Goal: Information Seeking & Learning: Learn about a topic

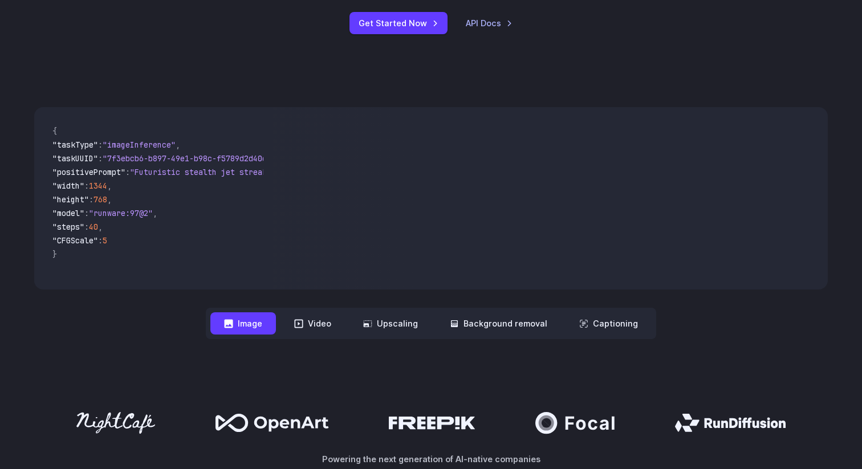
scroll to position [115, 0]
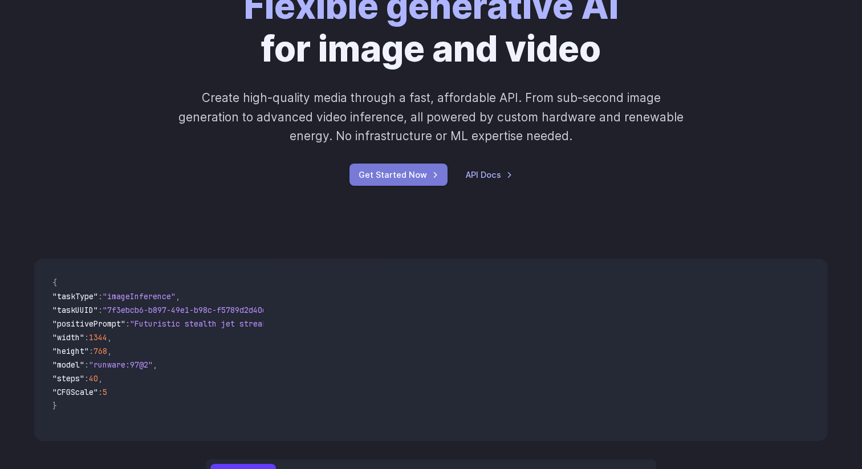
click at [399, 171] on link "Get Started Now" at bounding box center [399, 175] width 98 height 22
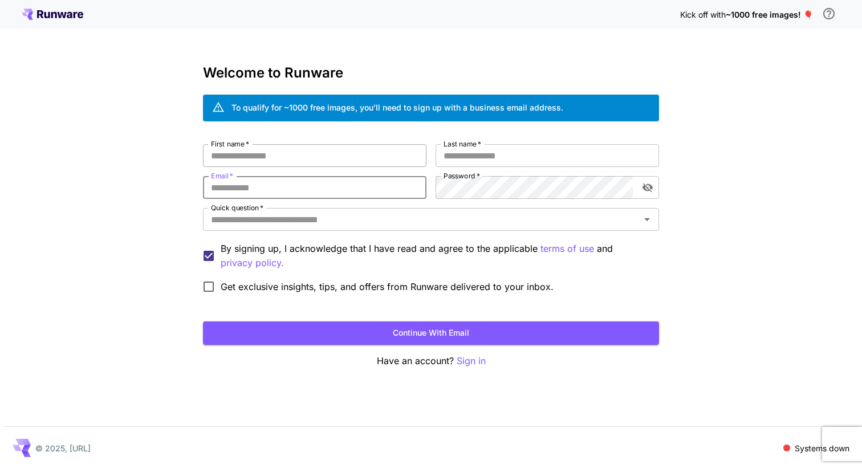
click at [351, 147] on input "First name   *" at bounding box center [315, 155] width 224 height 23
click at [218, 109] on icon at bounding box center [218, 107] width 13 height 13
click at [241, 159] on input "First name   *" at bounding box center [315, 155] width 224 height 23
click at [311, 155] on input "First name   *" at bounding box center [315, 155] width 224 height 23
type input "******"
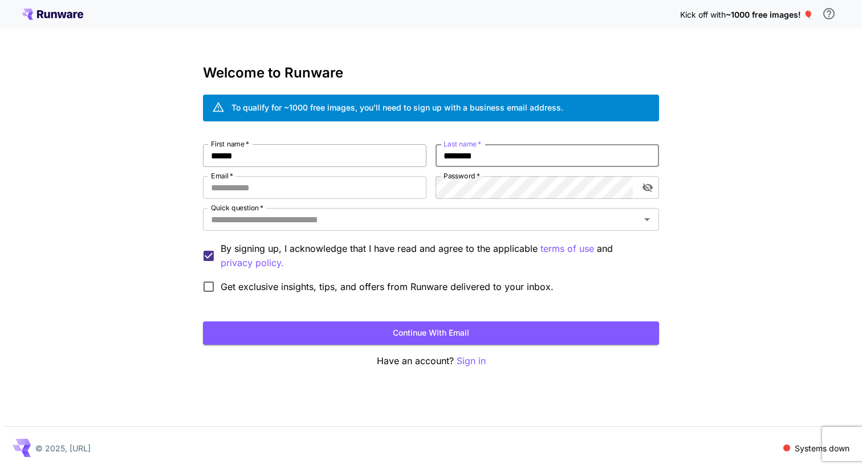
type input "********"
click at [55, 5] on div "Kick off with ~1000 free images! 🎈" at bounding box center [431, 14] width 819 height 24
click at [52, 11] on icon at bounding box center [53, 14] width 62 height 11
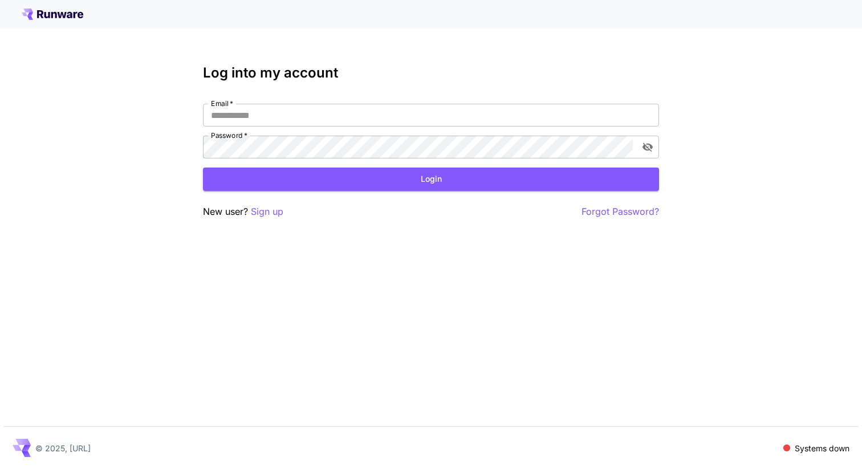
click at [39, 21] on div at bounding box center [431, 14] width 862 height 29
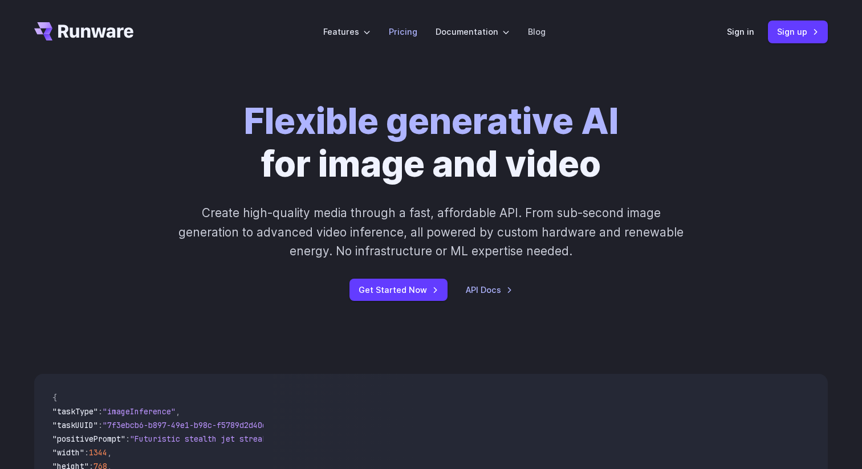
click at [407, 31] on link "Pricing" at bounding box center [403, 31] width 29 height 13
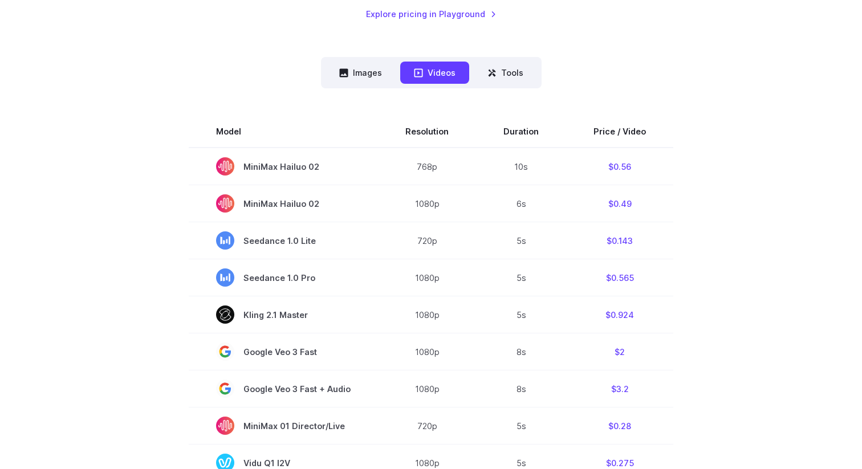
scroll to position [275, 0]
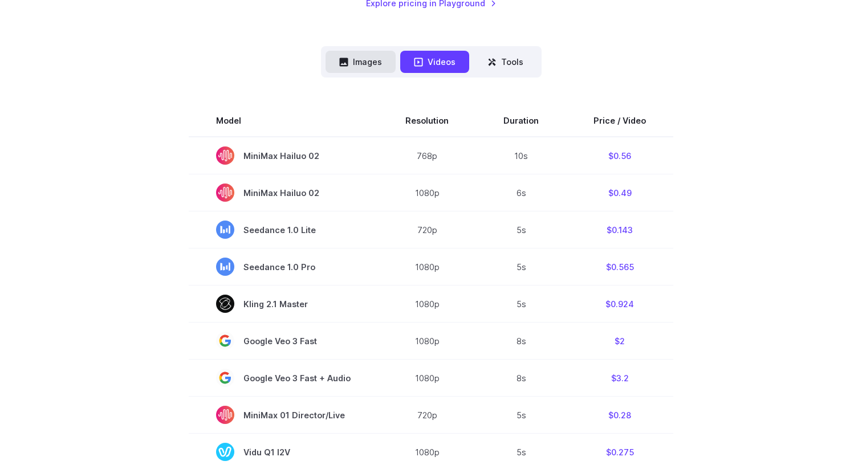
click at [368, 63] on button "Images" at bounding box center [361, 62] width 70 height 22
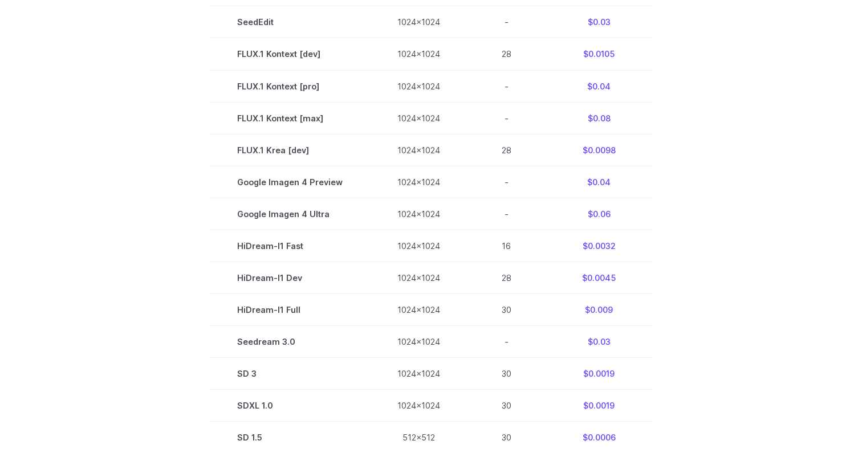
scroll to position [470, 0]
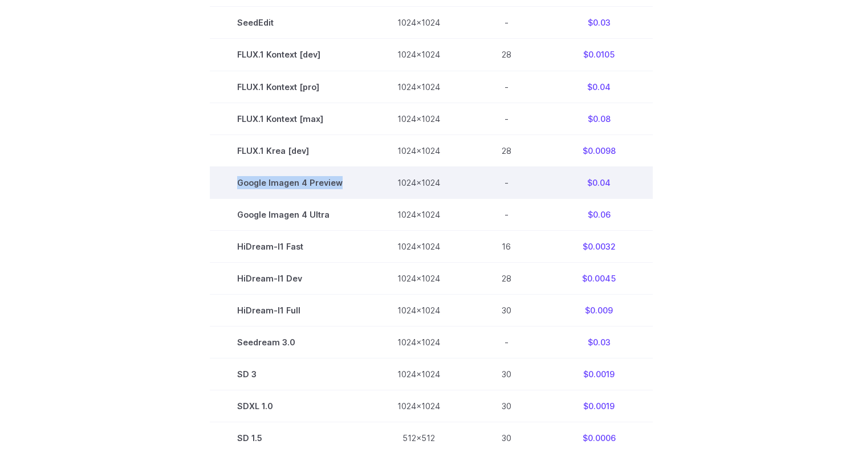
drag, startPoint x: 342, startPoint y: 185, endPoint x: 239, endPoint y: 187, distance: 103.3
click at [239, 187] on td "Google Imagen 4 Preview" at bounding box center [290, 183] width 160 height 32
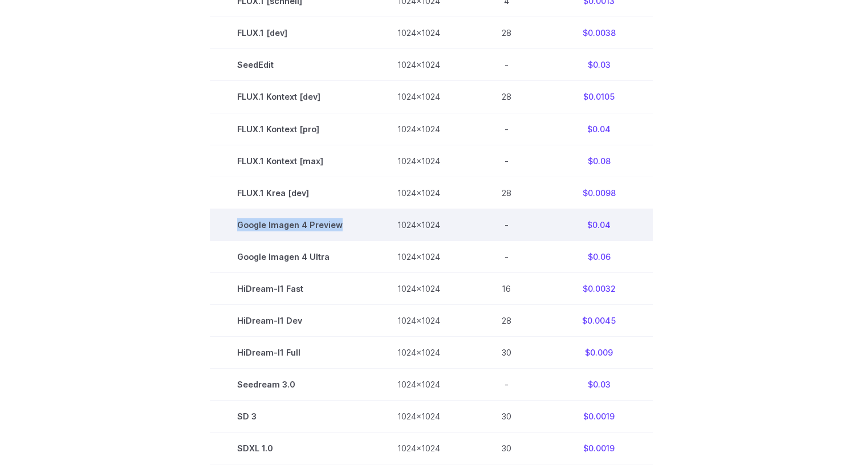
scroll to position [441, 0]
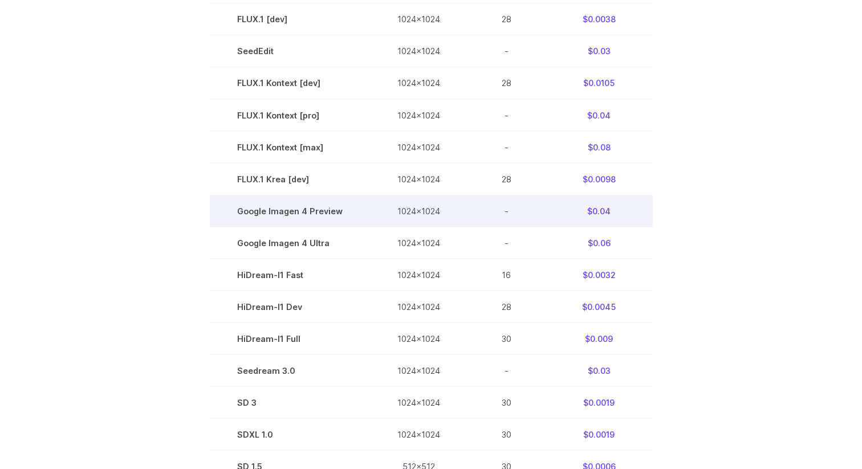
click at [288, 215] on td "Google Imagen 4 Preview" at bounding box center [290, 211] width 160 height 32
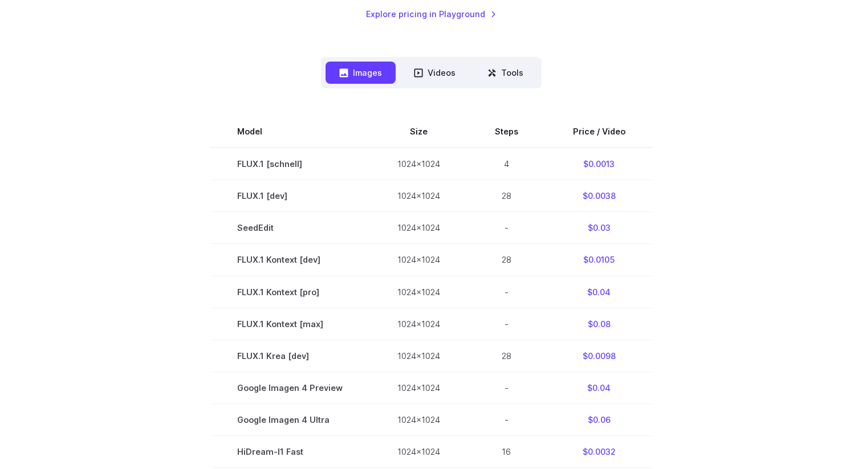
scroll to position [177, 0]
